Goal: Information Seeking & Learning: Learn about a topic

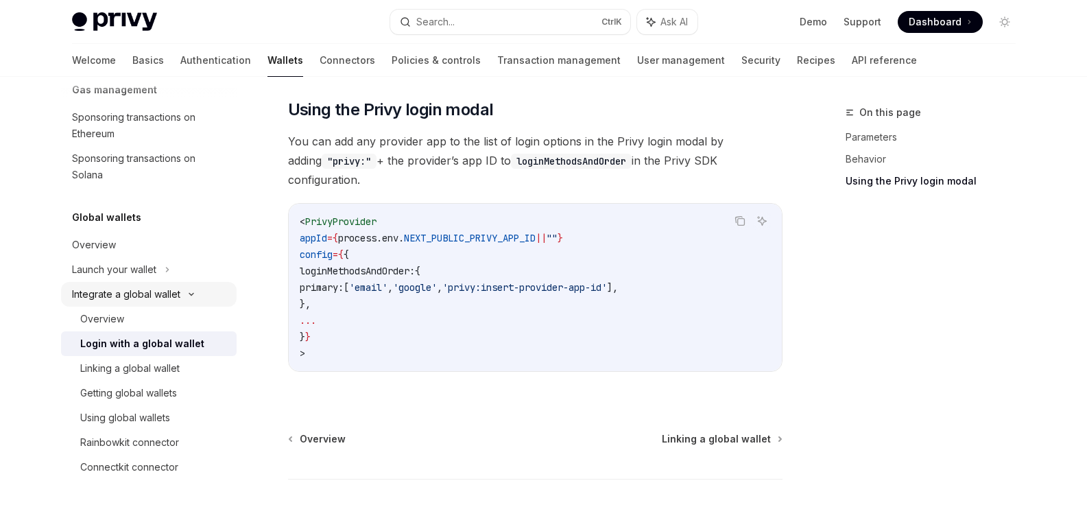
scroll to position [1059, 0]
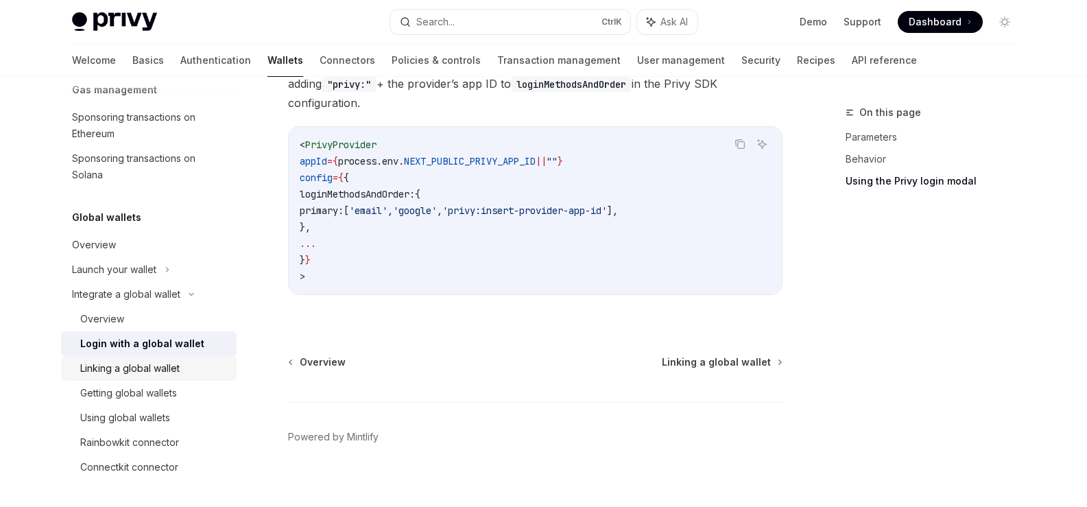
click at [157, 369] on div "Linking a global wallet" at bounding box center [129, 368] width 99 height 16
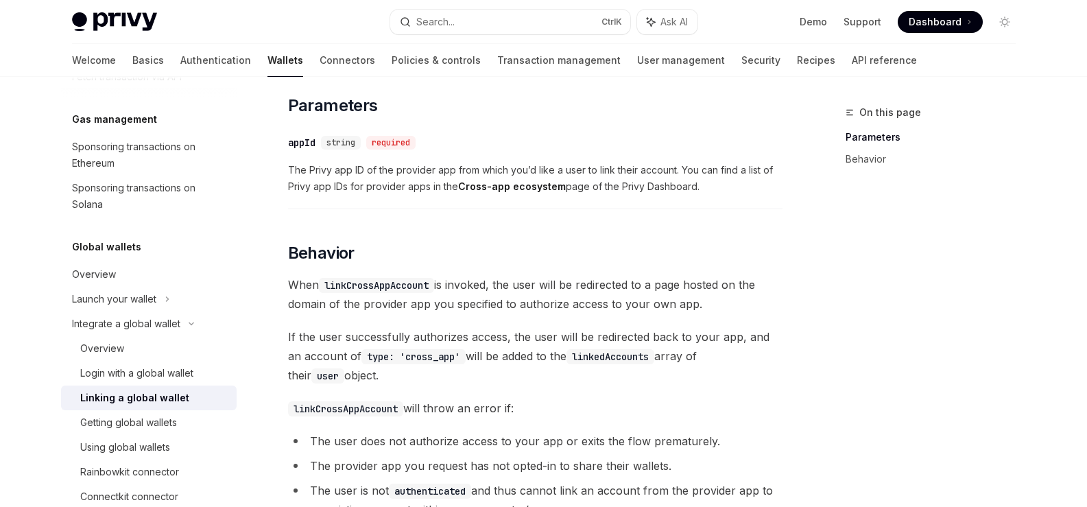
scroll to position [852, 0]
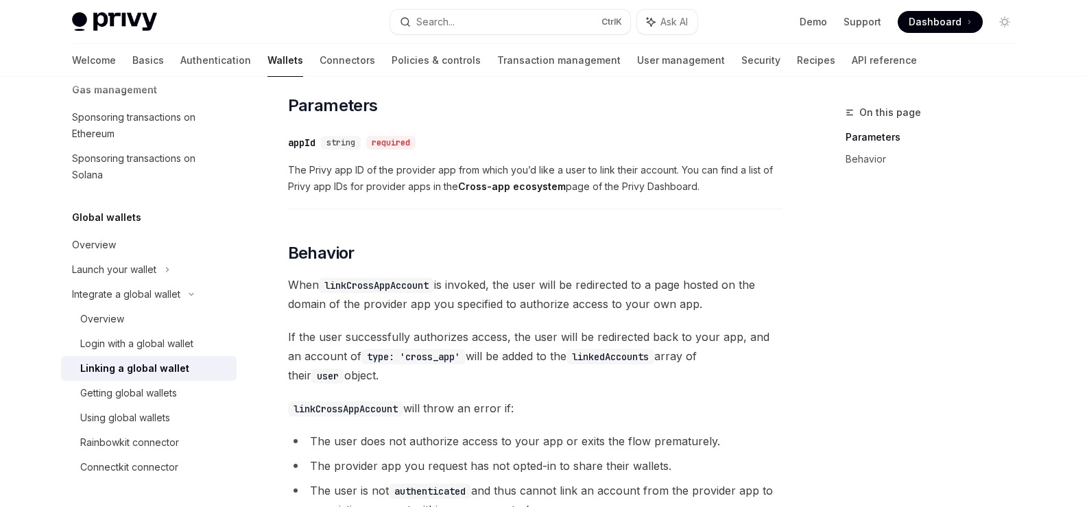
click at [83, 2] on div "Privy Docs home page Search... Ctrl K Ask AI Demo Support Dashboard Dashboard S…" at bounding box center [544, 22] width 944 height 44
click at [102, 13] on img at bounding box center [114, 21] width 85 height 19
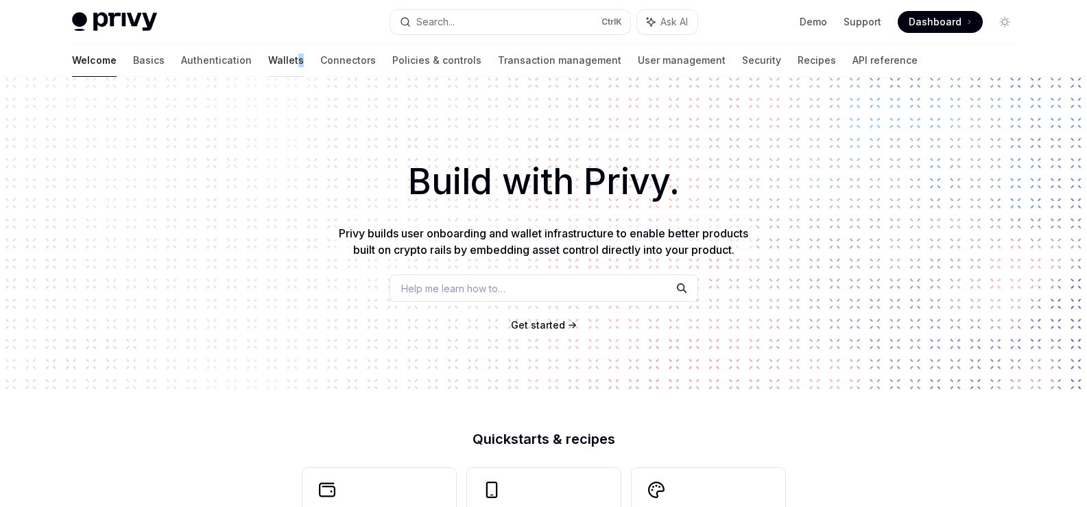
drag, startPoint x: 236, startPoint y: 51, endPoint x: 219, endPoint y: 55, distance: 16.8
click at [226, 51] on div "Welcome Basics Authentication Wallets Connectors Policies & controls Transactio…" at bounding box center [494, 60] width 845 height 33
click at [268, 55] on link "Wallets" at bounding box center [286, 60] width 36 height 33
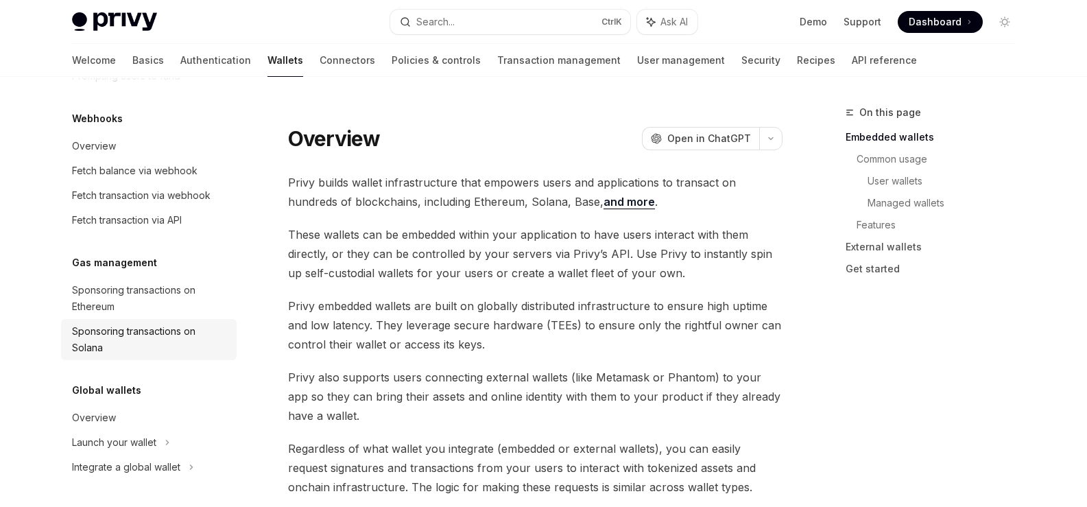
scroll to position [137, 0]
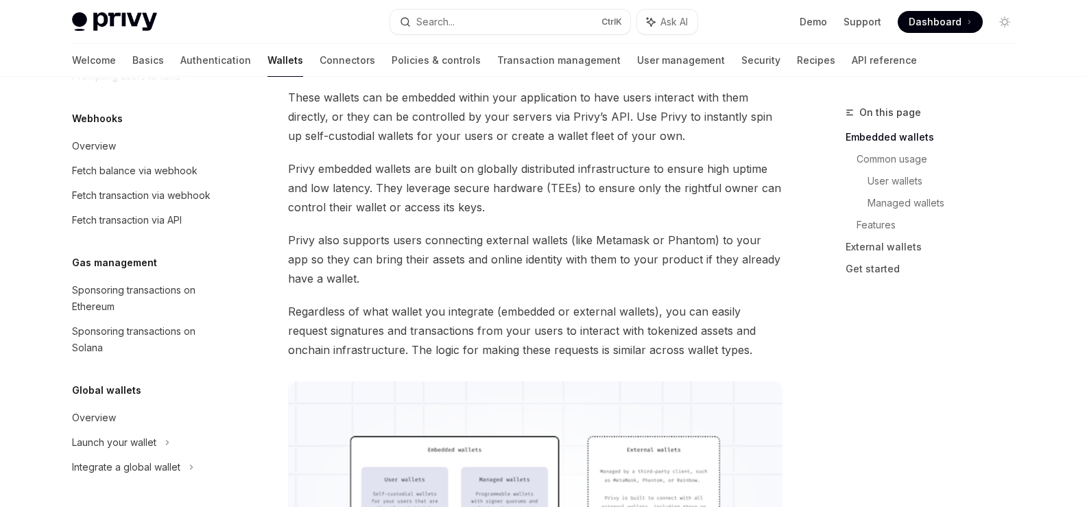
click at [95, 411] on div "Overview" at bounding box center [94, 417] width 44 height 16
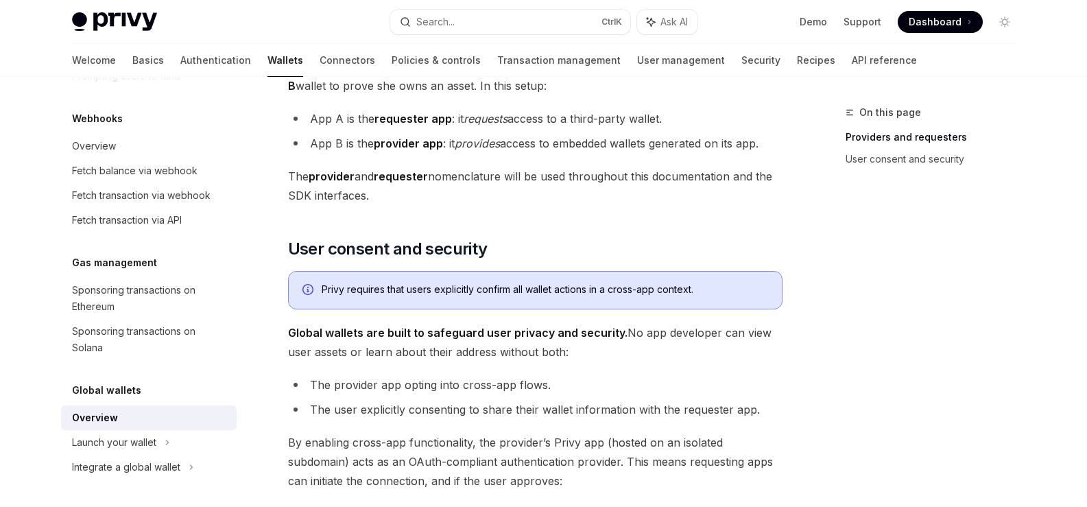
scroll to position [1232, 0]
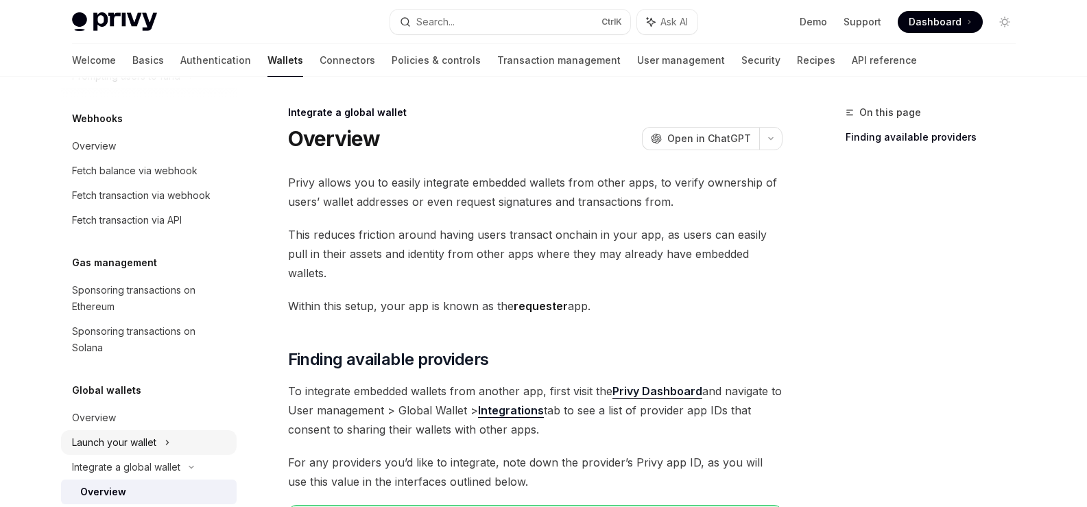
drag, startPoint x: 143, startPoint y: 441, endPoint x: 158, endPoint y: 439, distance: 15.2
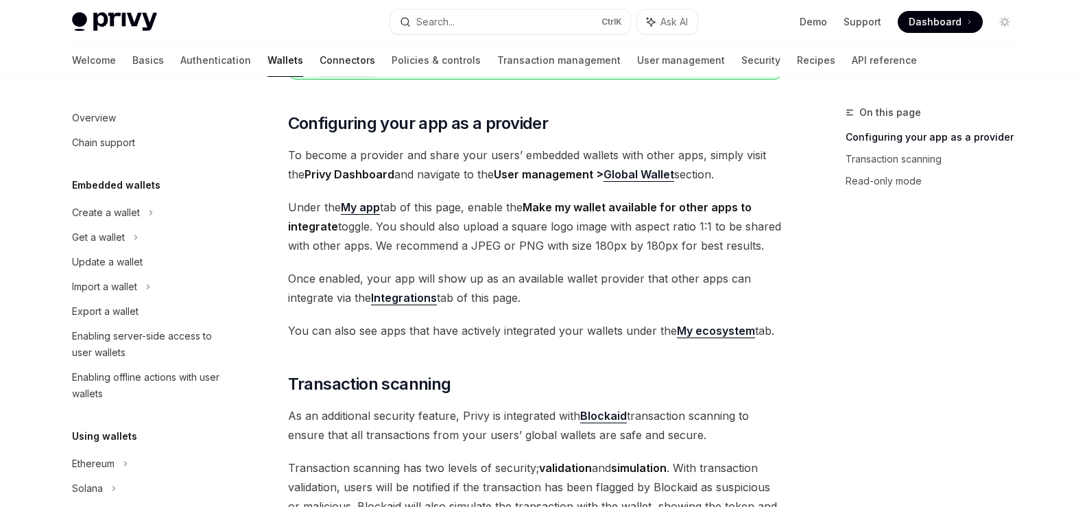
click at [320, 68] on link "Connectors" at bounding box center [348, 60] width 56 height 33
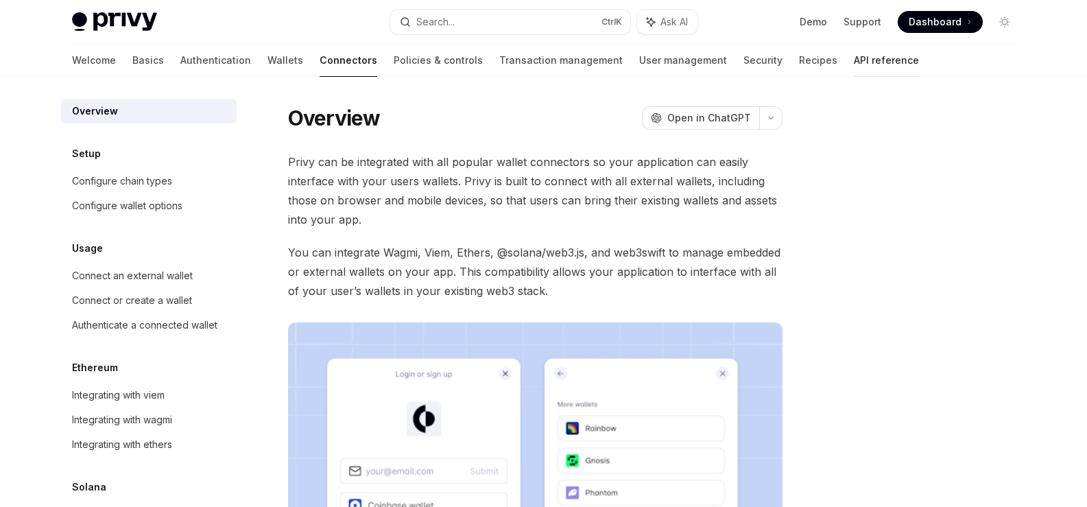
click at [854, 64] on link "API reference" at bounding box center [886, 60] width 65 height 33
type textarea "*"
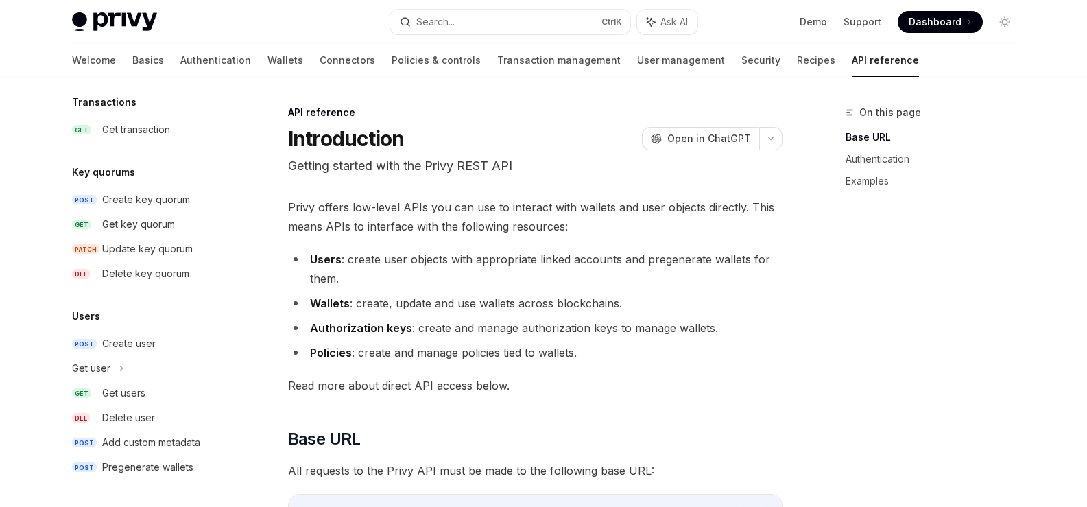
scroll to position [704, 0]
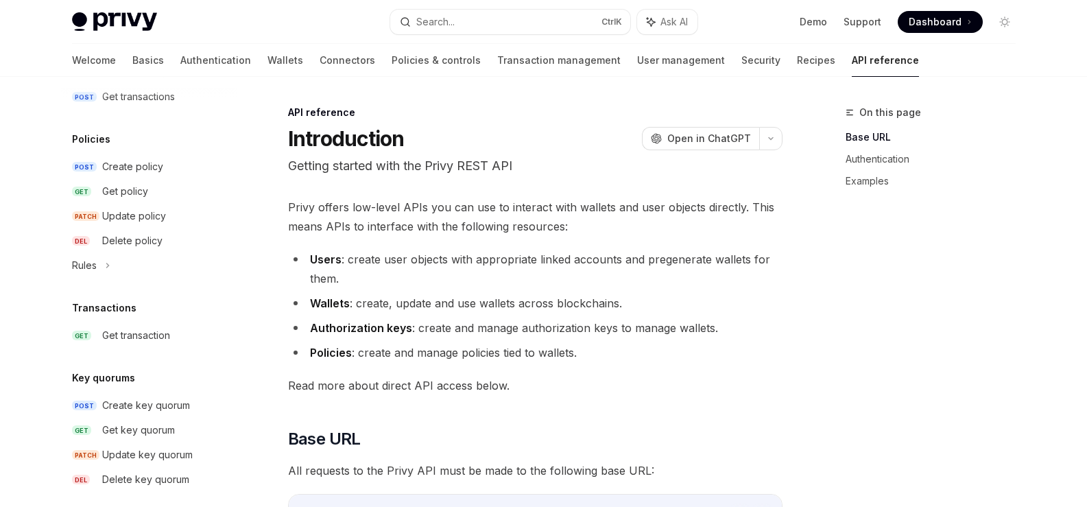
click at [954, 22] on span "Dashboard" at bounding box center [935, 22] width 53 height 14
click at [922, 23] on span "Dashboard" at bounding box center [935, 22] width 53 height 14
